Goal: Check status: Check status

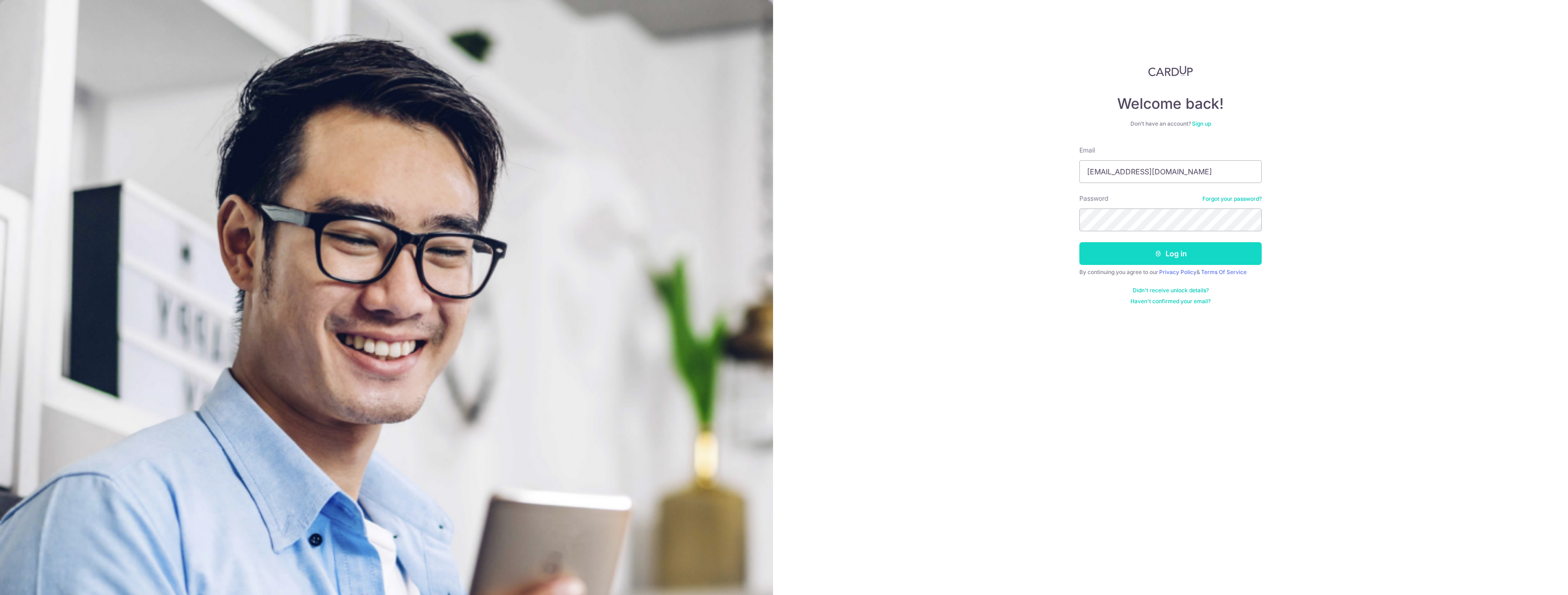
click at [1120, 250] on button "Log in" at bounding box center [1170, 253] width 182 height 23
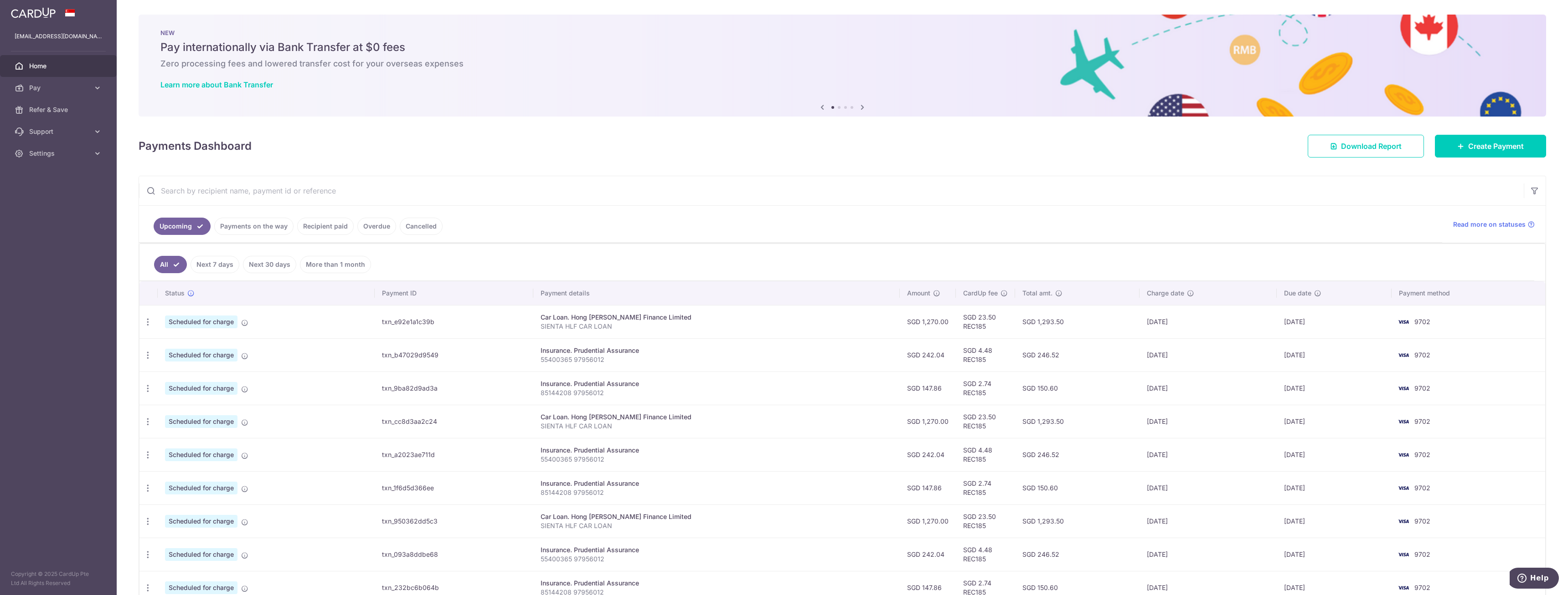
click at [251, 224] on link "Payments on the way" at bounding box center [254, 226] width 80 height 18
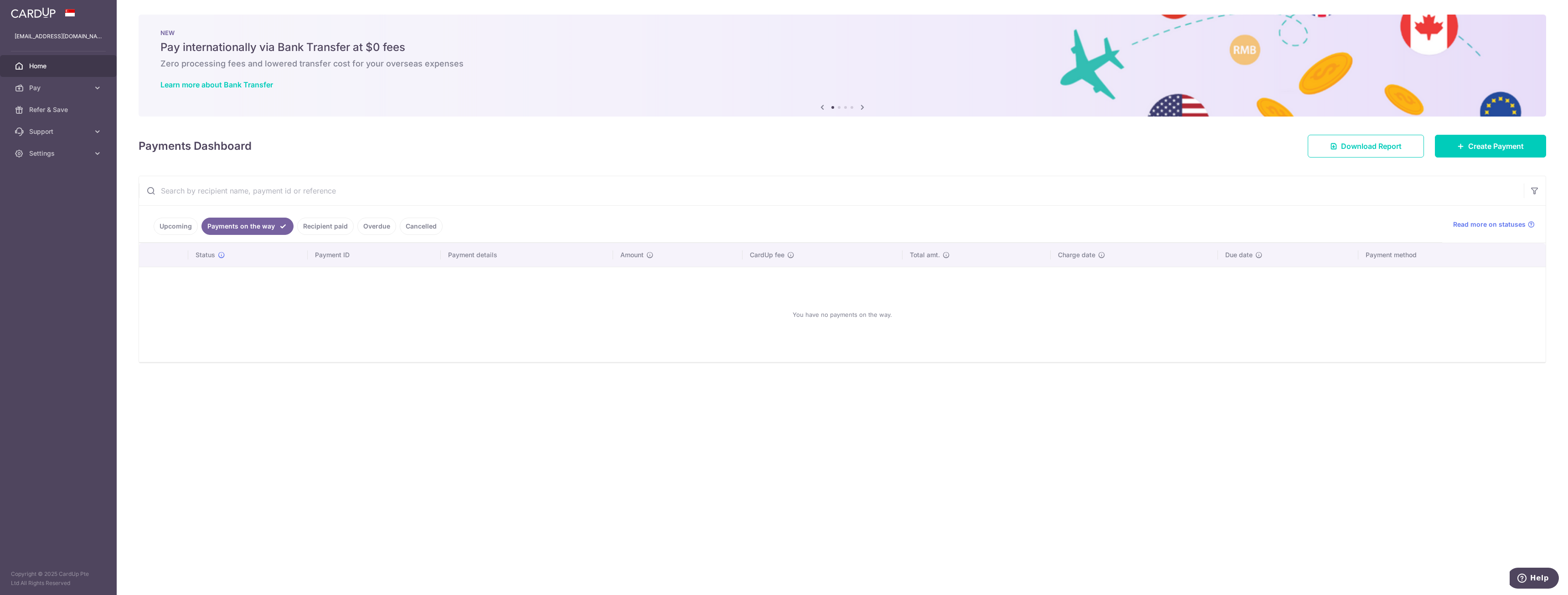
click at [338, 227] on link "Recipient paid" at bounding box center [325, 226] width 56 height 18
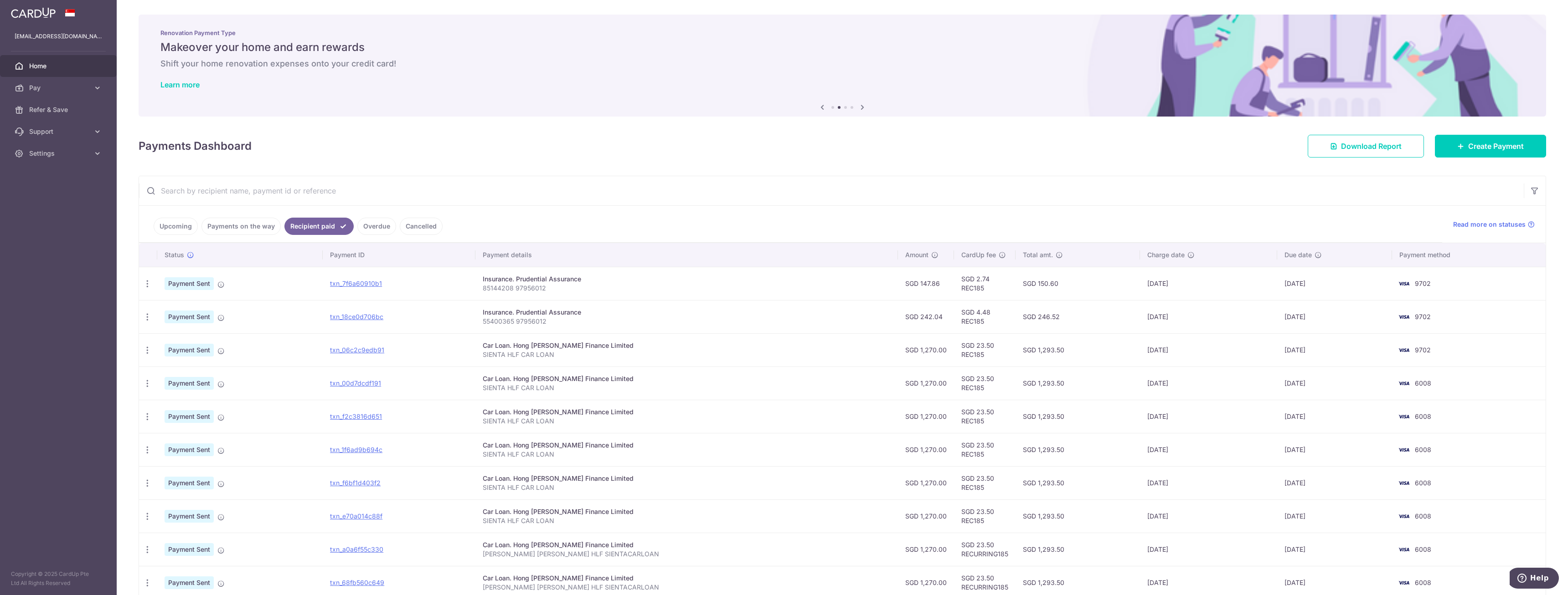
drag, startPoint x: 1006, startPoint y: 319, endPoint x: 985, endPoint y: 313, distance: 21.8
click at [1015, 313] on td "SGD 246.52" at bounding box center [1077, 317] width 124 height 33
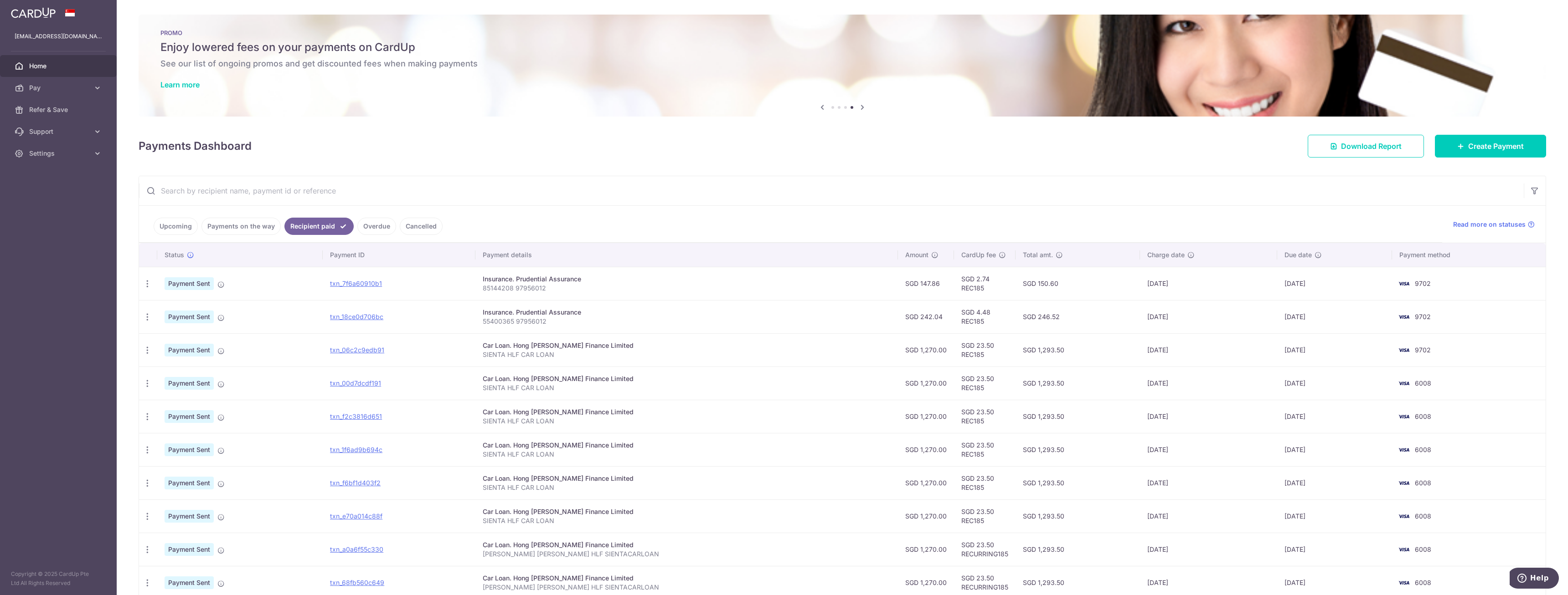
click at [579, 320] on p "55400365 97956012" at bounding box center [687, 322] width 409 height 9
click at [552, 323] on p "55400365 97956012" at bounding box center [687, 322] width 409 height 9
